Goal: Task Accomplishment & Management: Use online tool/utility

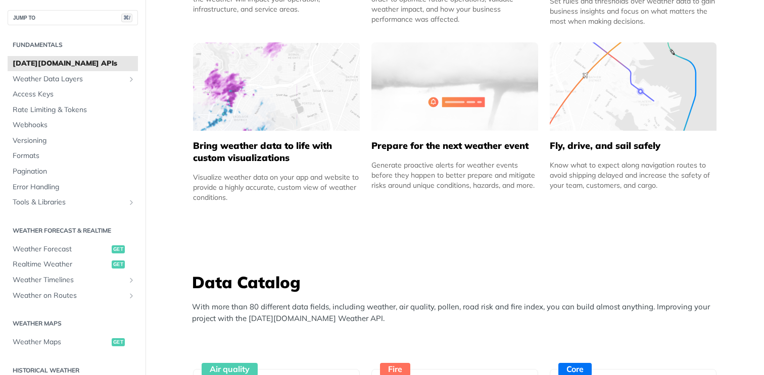
scroll to position [648, 0]
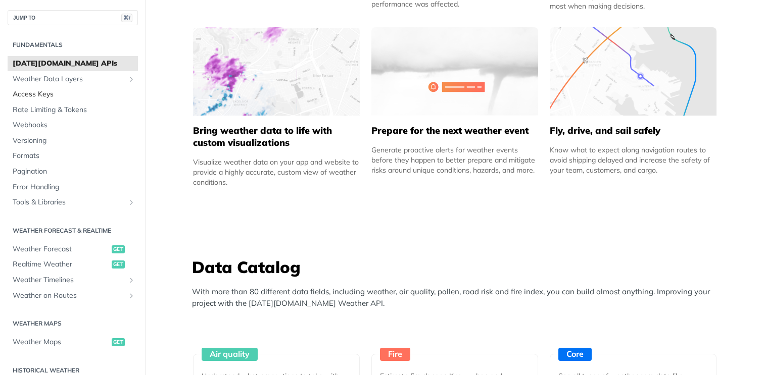
click at [42, 96] on span "Access Keys" at bounding box center [74, 94] width 123 height 10
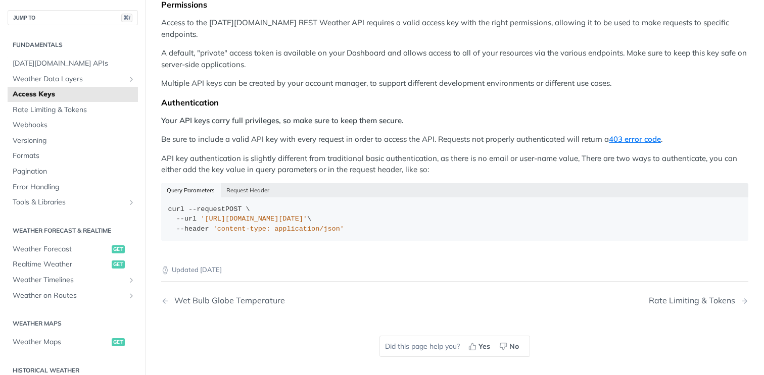
scroll to position [120, 0]
click at [47, 108] on span "Rate Limiting & Tokens" at bounding box center [74, 110] width 123 height 10
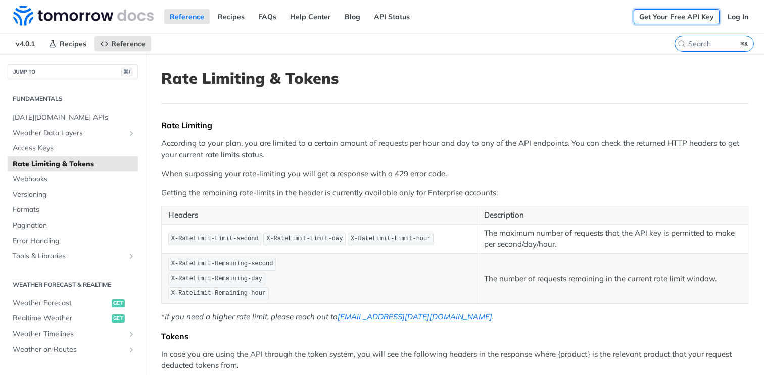
click at [690, 17] on link "Get Your Free API Key" at bounding box center [677, 16] width 86 height 15
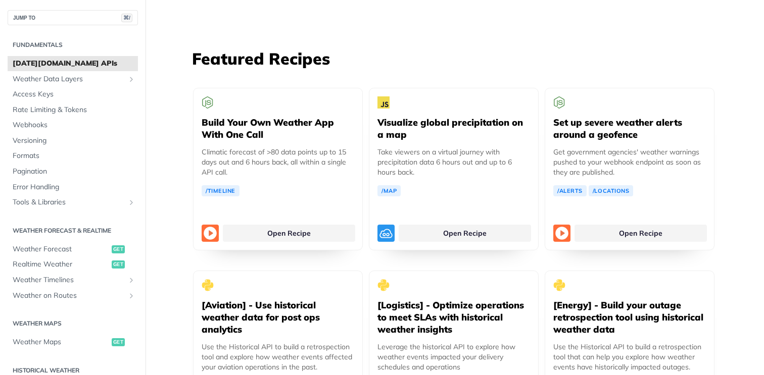
scroll to position [1846, 0]
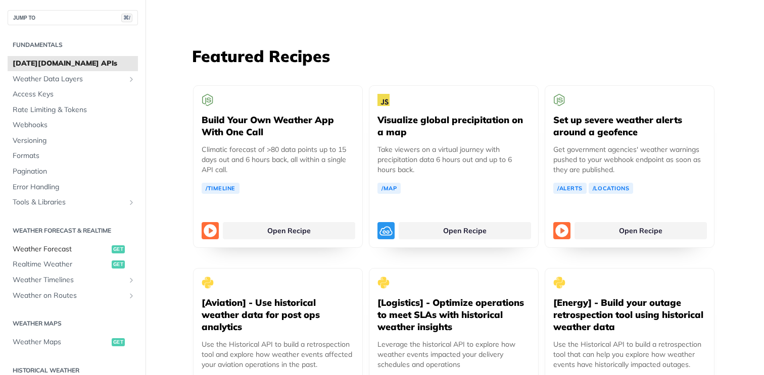
click at [50, 249] on span "Weather Forecast" at bounding box center [61, 250] width 97 height 10
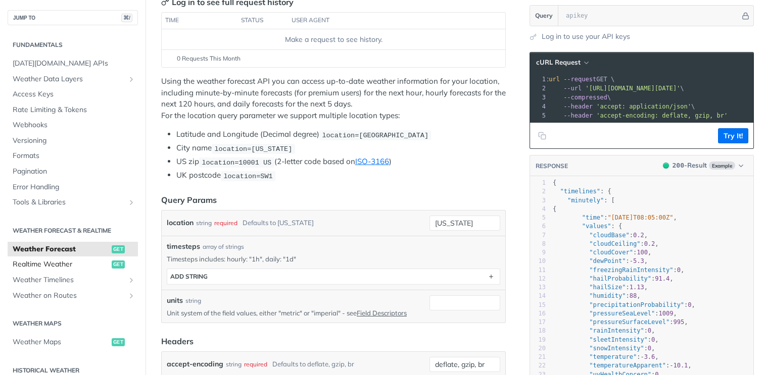
click at [53, 262] on span "Realtime Weather" at bounding box center [61, 265] width 97 height 10
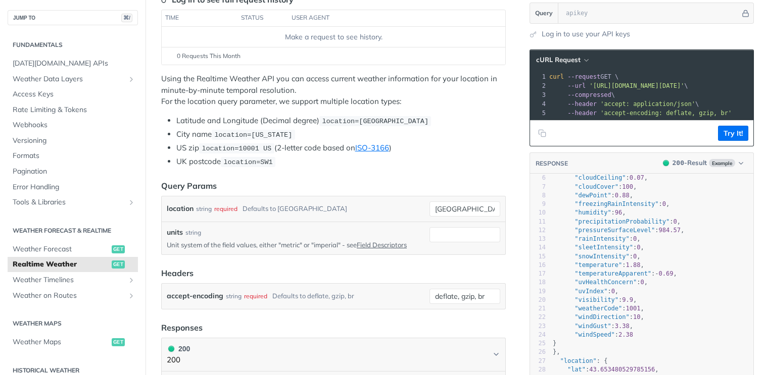
scroll to position [89, 0]
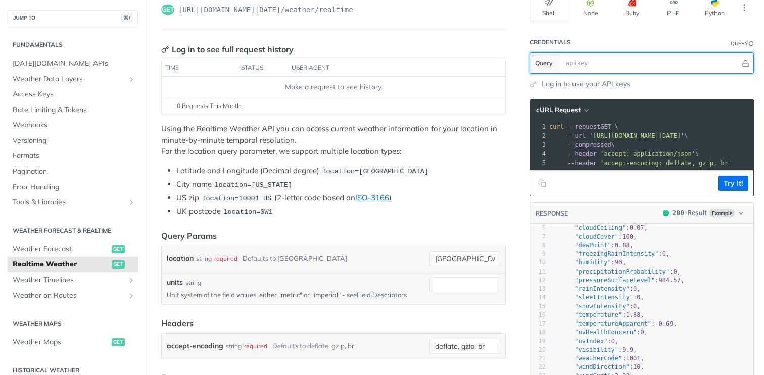
click at [586, 63] on input "text" at bounding box center [650, 63] width 179 height 20
paste input "Nef5w6Pl36PCDUhtteYvdgCmDuLwac1U"
type input "Nef5w6Pl36PCDUhtteYvdgCmDuLwac1U"
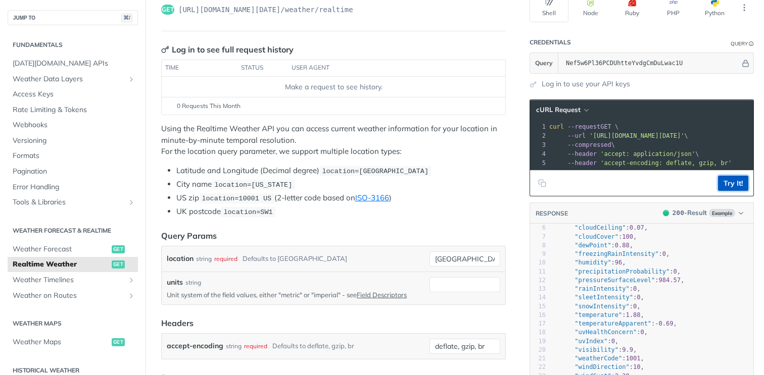
click at [733, 181] on button "Try It!" at bounding box center [733, 183] width 30 height 15
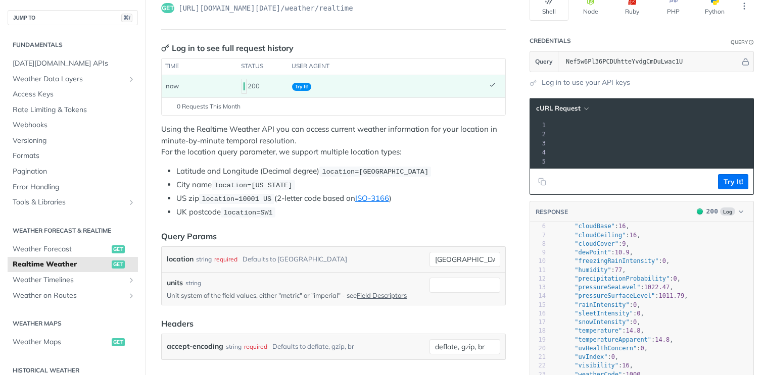
scroll to position [0, 66]
drag, startPoint x: 746, startPoint y: 132, endPoint x: 591, endPoint y: 123, distance: 155.9
click at [591, 123] on div "1 curl --request GET \ 2 --url '[URL][DOMAIN_NAME][DATE]' \ 3 --compressed \ 4 …" at bounding box center [692, 143] width 423 height 45
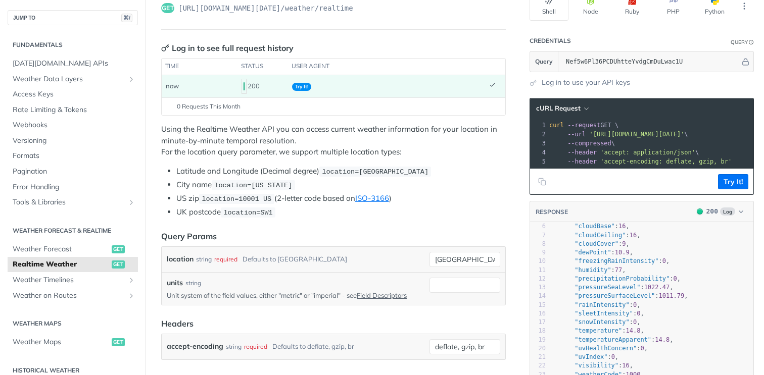
click at [670, 151] on span "'accept: application/json'" at bounding box center [647, 152] width 95 height 7
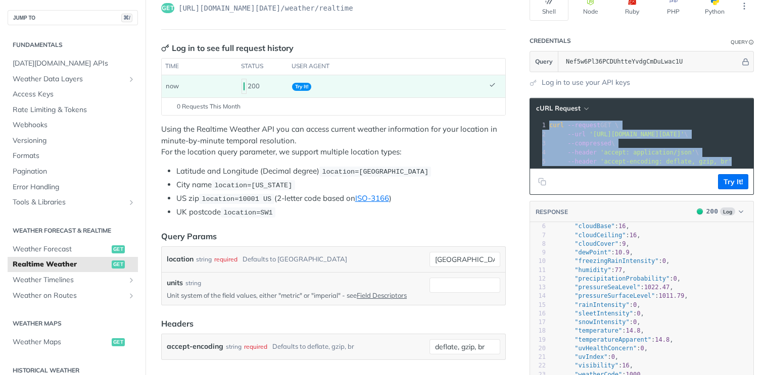
copy div "curl --request GET \ 2 --url '[URL][DOMAIN_NAME][DATE]' \ 3 --compressed \ 4 --…"
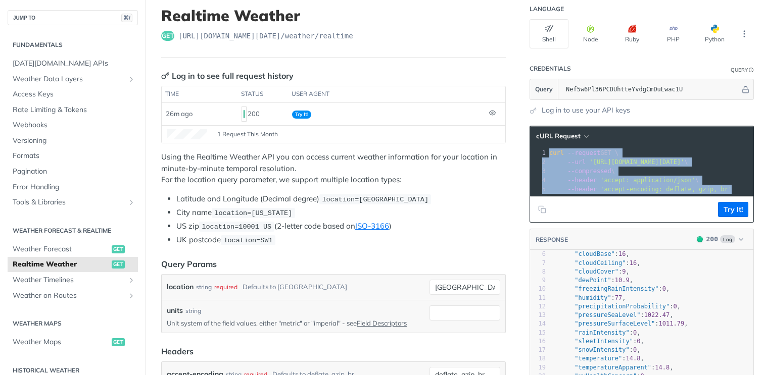
scroll to position [0, 0]
